Goal: Information Seeking & Learning: Learn about a topic

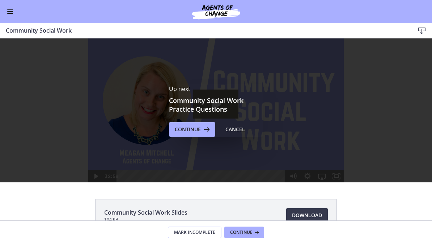
scroll to position [1, 0]
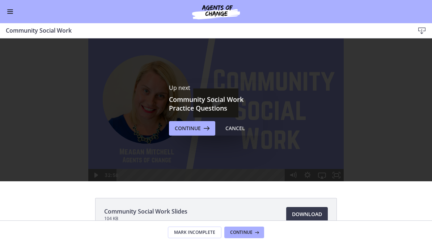
click at [183, 130] on span "Continue" at bounding box center [188, 128] width 26 height 9
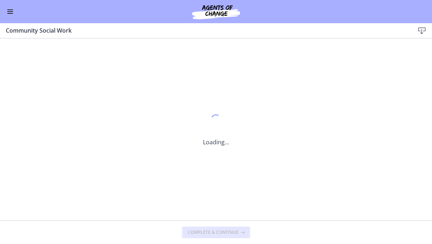
scroll to position [0, 0]
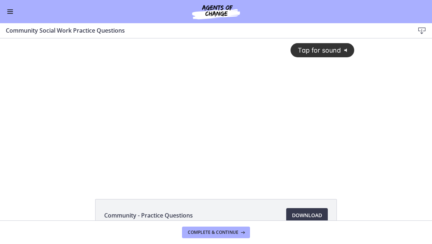
click at [321, 181] on icon "Show settings menu" at bounding box center [322, 176] width 17 height 15
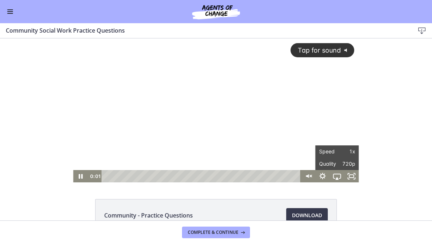
click at [341, 185] on div "Community - Practice Questions Download Opens in a new window" at bounding box center [216, 129] width 432 height 182
click at [351, 177] on icon "Fullscreen" at bounding box center [351, 176] width 14 height 12
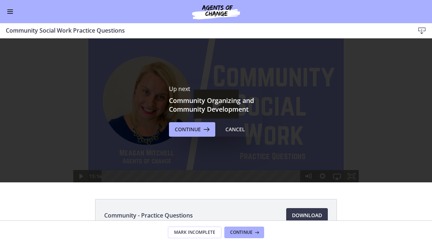
click at [194, 126] on span "Continue" at bounding box center [188, 129] width 26 height 9
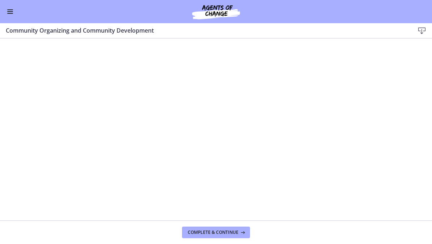
click at [215, 225] on footer "Complete & continue" at bounding box center [216, 232] width 432 height 24
click at [228, 233] on span "Complete & continue" at bounding box center [213, 232] width 51 height 6
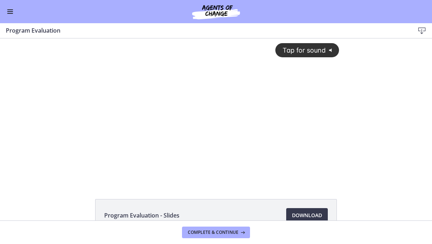
click at [322, 56] on button "Tap for sound @keyframes VOLUME_SMALL_WAVE_FLASH { 0% { opacity: 0; } 33% { opa…" at bounding box center [307, 50] width 64 height 14
click at [312, 177] on icon "Show settings menu" at bounding box center [307, 176] width 14 height 12
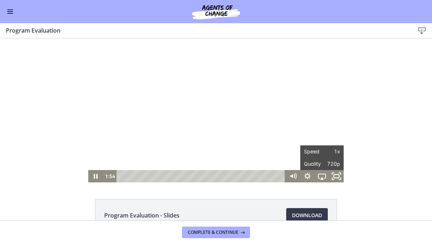
click at [329, 173] on icon "Fullscreen" at bounding box center [336, 176] width 17 height 15
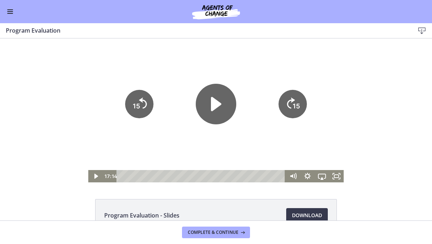
click at [203, 235] on button "Complete & continue" at bounding box center [216, 232] width 68 height 12
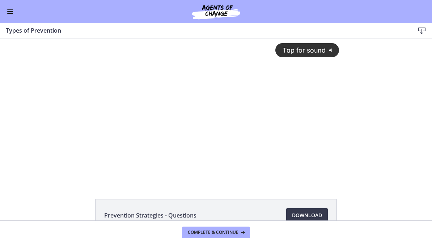
click at [10, 10] on span "Enable menu" at bounding box center [10, 9] width 6 height 1
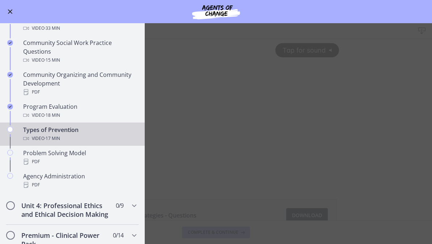
scroll to position [373, 0]
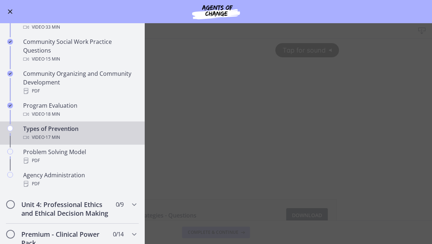
click at [173, 133] on main "Types of Prevention Download Enable fullscreen Prevention Strategies - Question…" at bounding box center [216, 133] width 432 height 220
click at [177, 110] on main "Types of Prevention Download Enable fullscreen Prevention Strategies - Question…" at bounding box center [216, 133] width 432 height 220
click at [6, 9] on button "Enable menu" at bounding box center [10, 11] width 9 height 9
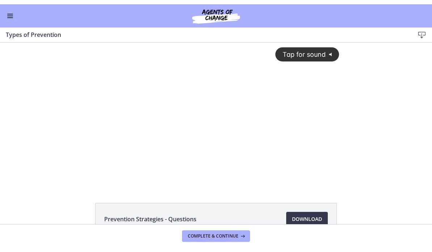
scroll to position [0, 0]
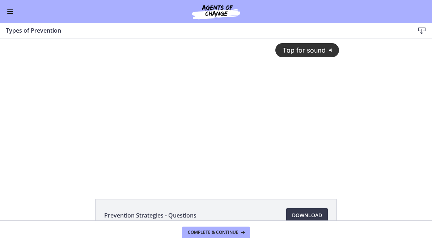
click at [293, 56] on button "Tap for sound @keyframes VOLUME_SMALL_WAVE_FLASH { 0% { opacity: 0; } 33% { opa…" at bounding box center [307, 50] width 64 height 14
click at [317, 149] on div at bounding box center [215, 110] width 255 height 144
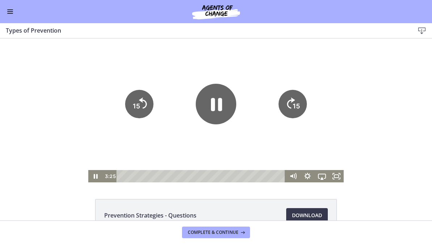
click at [338, 175] on icon "Fullscreen" at bounding box center [336, 176] width 14 height 12
